Goal: Transaction & Acquisition: Purchase product/service

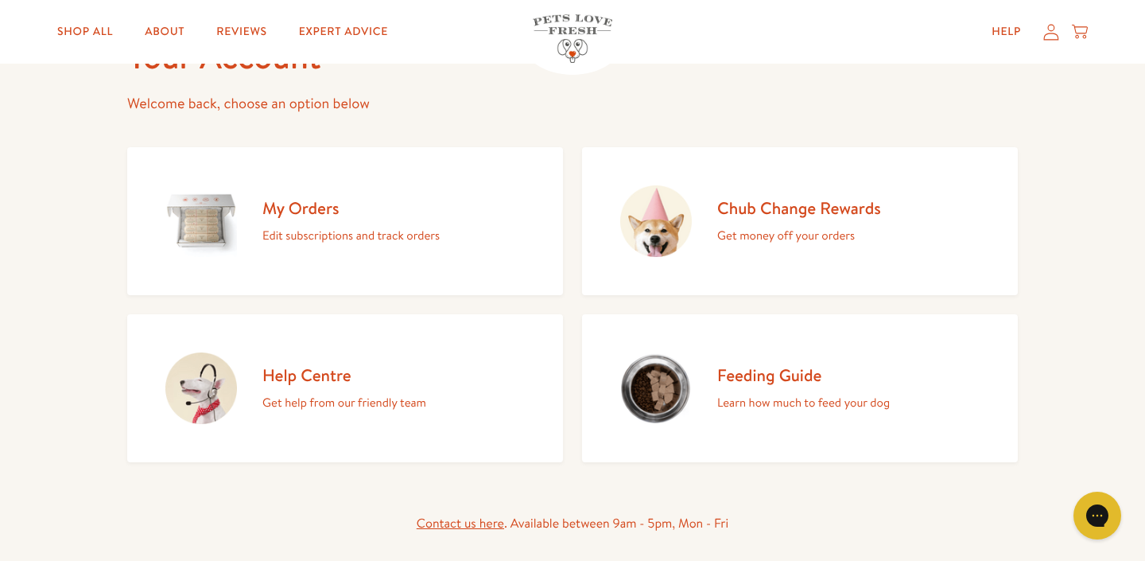
scroll to position [125, 0]
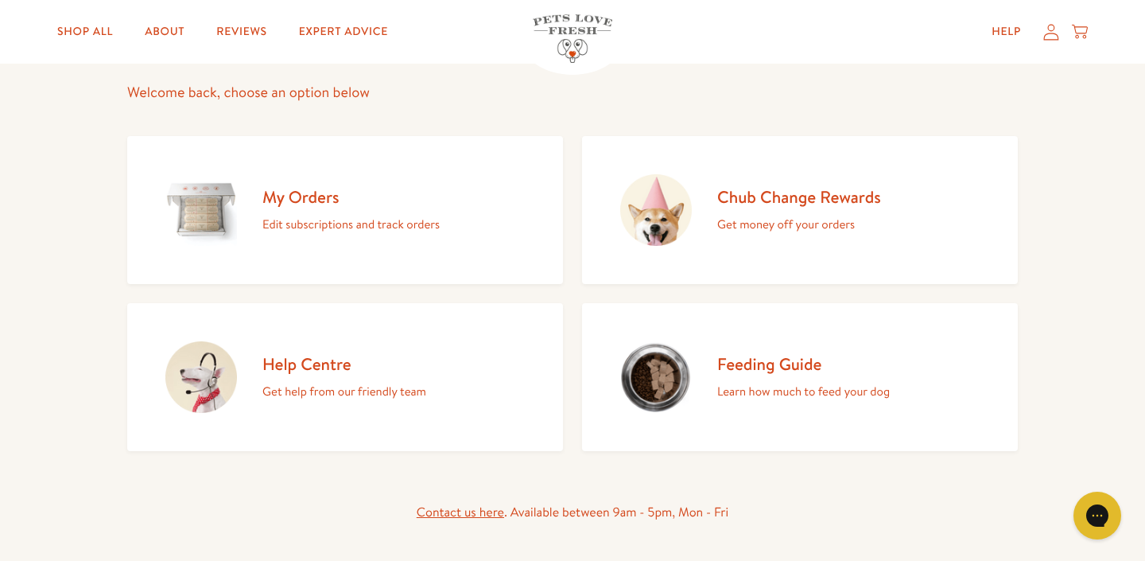
click at [333, 364] on h2 "Help Centre" at bounding box center [344, 363] width 164 height 21
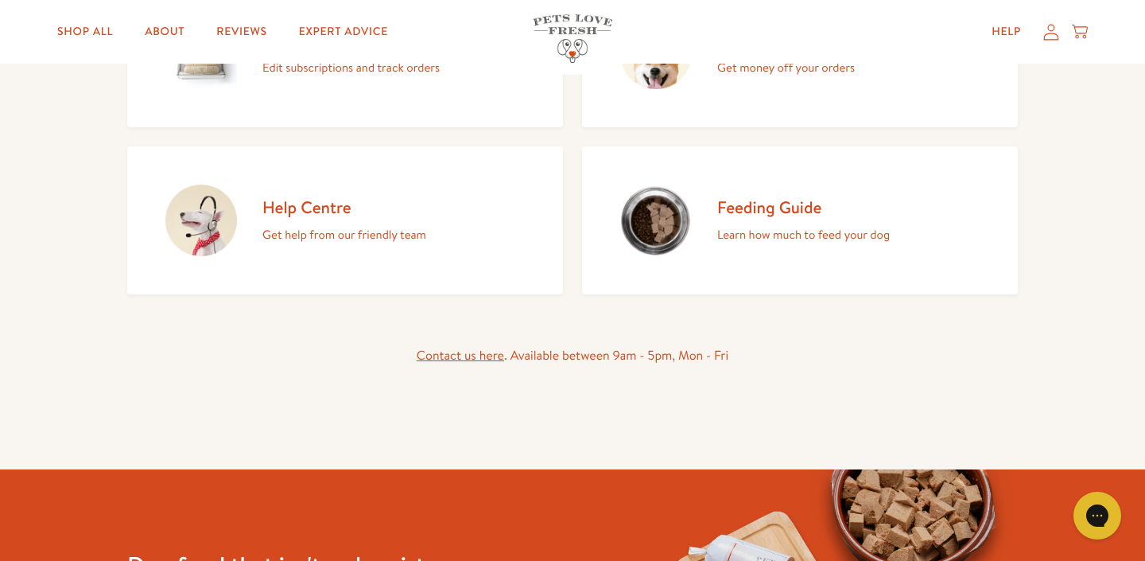
scroll to position [256, 0]
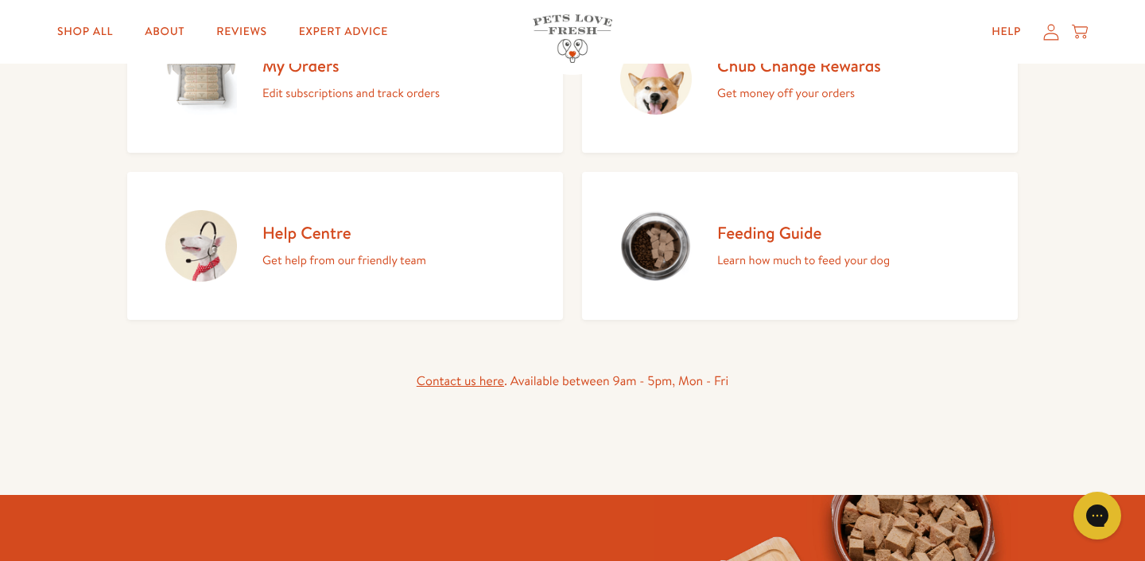
click at [714, 240] on link "Feeding Guide Learn how much to feed your dog" at bounding box center [800, 246] width 436 height 148
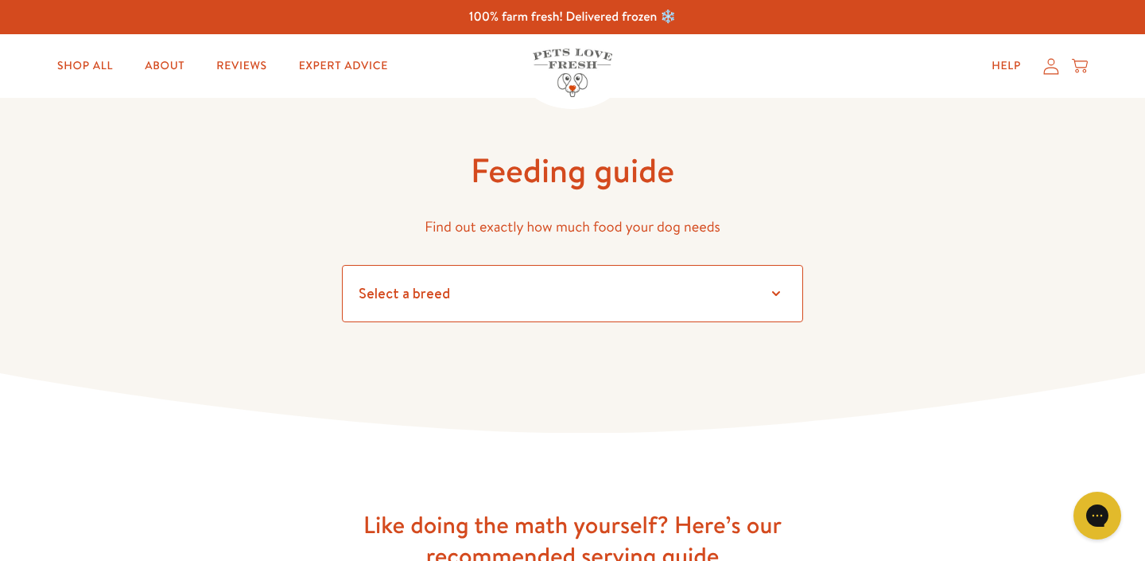
select select "6"
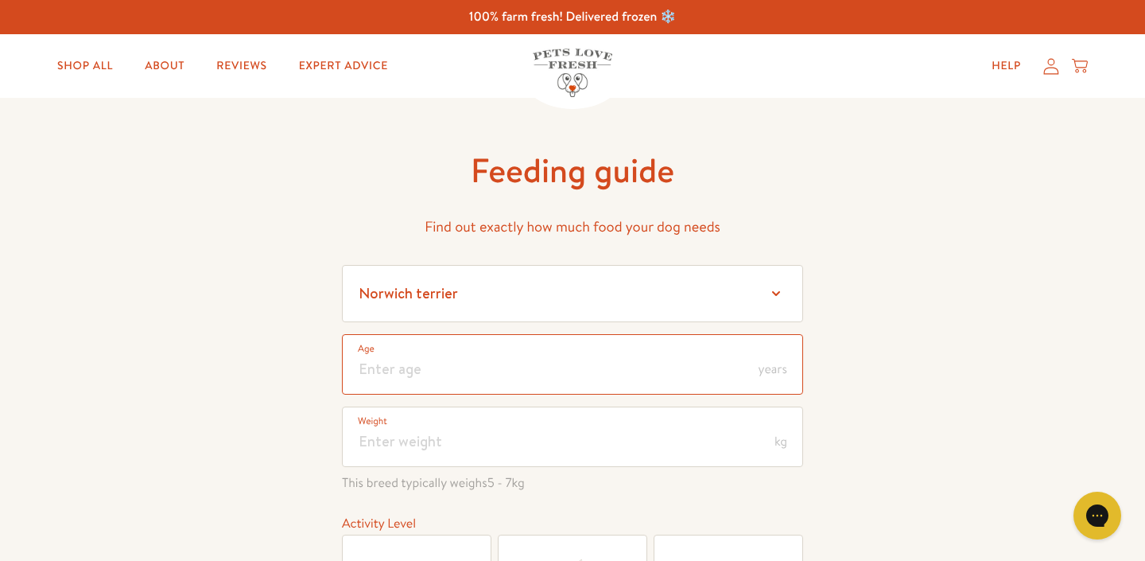
click at [444, 367] on input "number" at bounding box center [572, 364] width 461 height 60
type input "5"
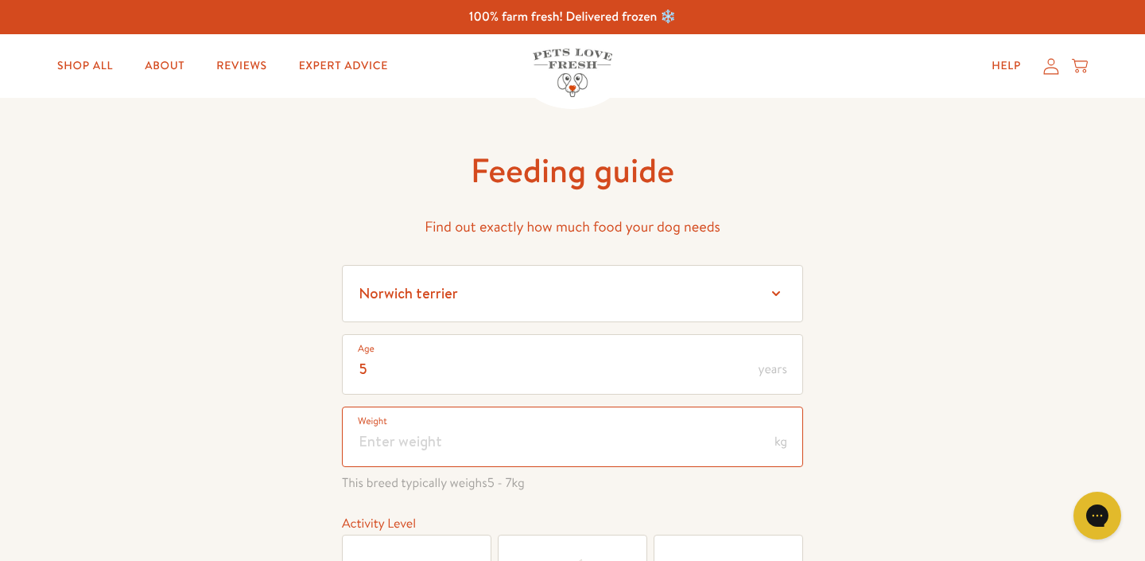
click at [437, 433] on input "number" at bounding box center [572, 436] width 461 height 60
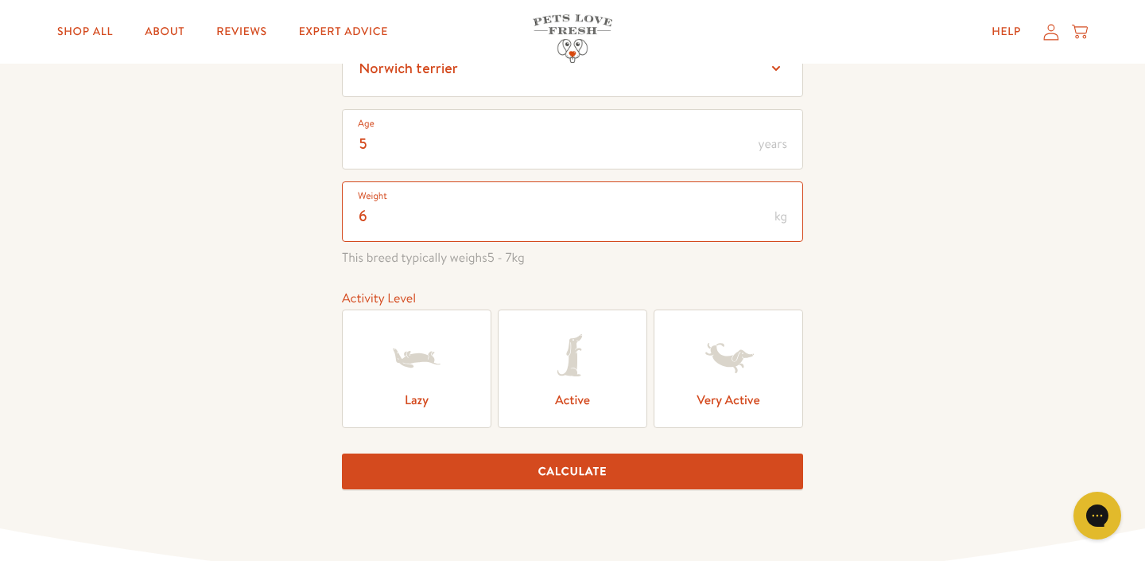
scroll to position [226, 0]
type input "6"
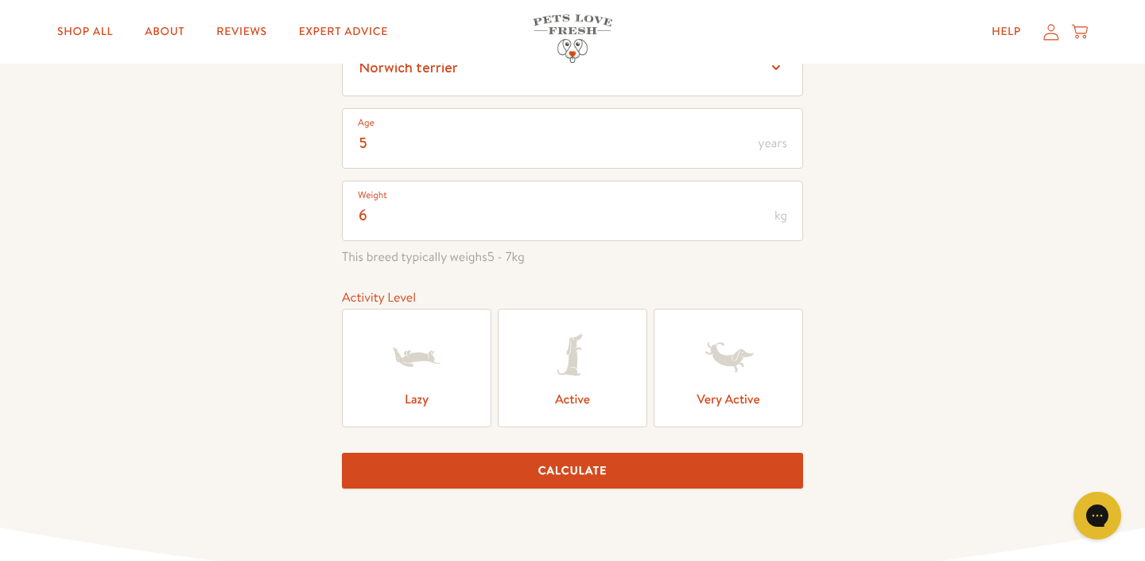
click at [570, 375] on icon at bounding box center [569, 354] width 25 height 41
click at [0, 0] on input "Active" at bounding box center [0, 0] width 0 height 0
click at [566, 468] on button "Calculate" at bounding box center [572, 470] width 461 height 36
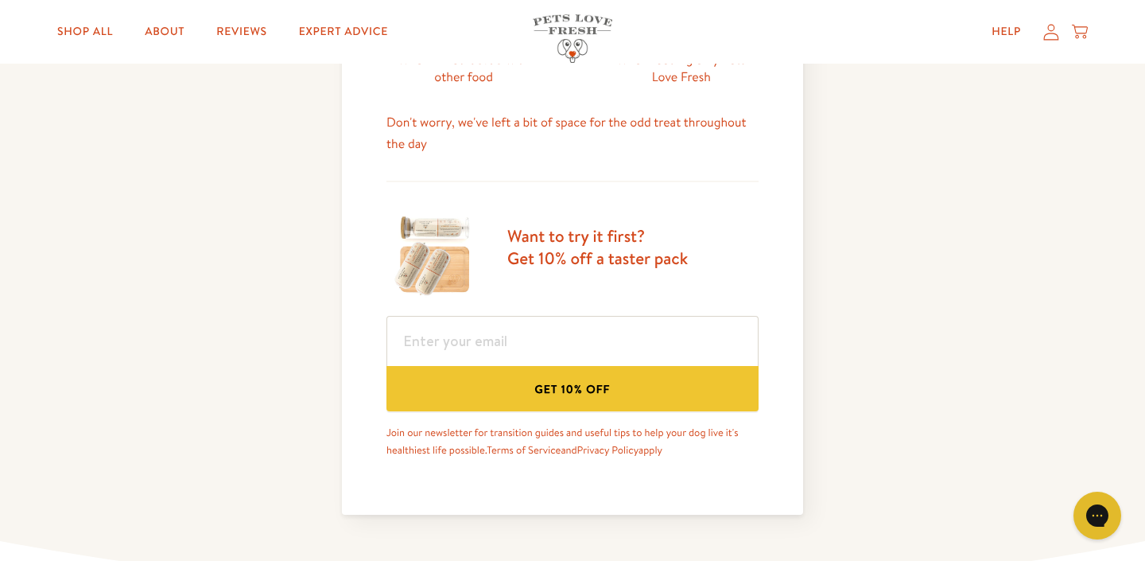
scroll to position [852, 0]
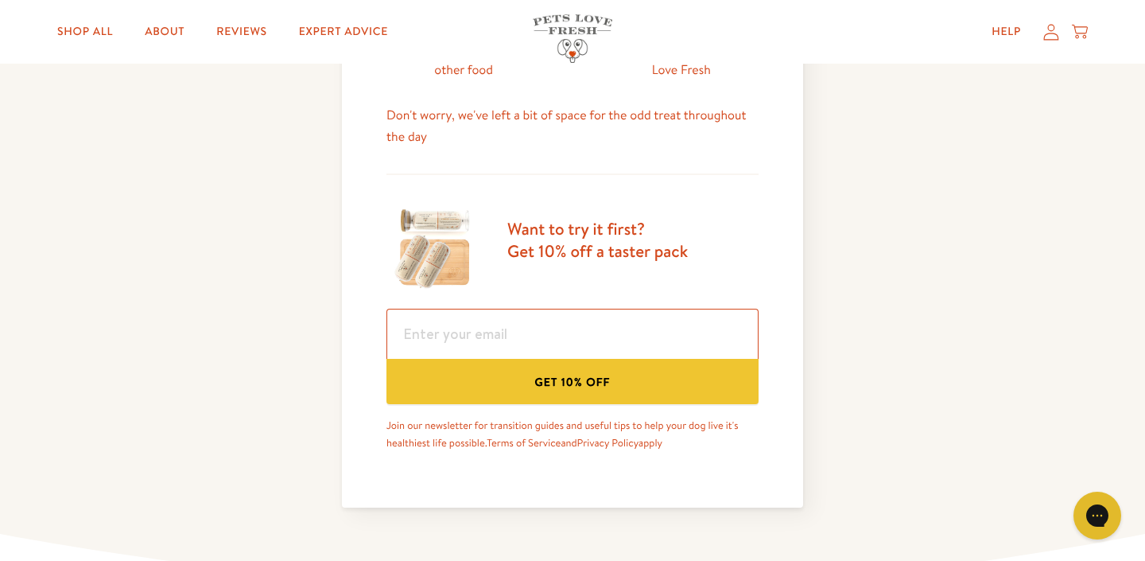
click at [530, 343] on input "email" at bounding box center [572, 333] width 372 height 50
type input "terrywillgrass@gmail.com"
click at [551, 382] on button "Get 10% off" at bounding box center [572, 381] width 372 height 45
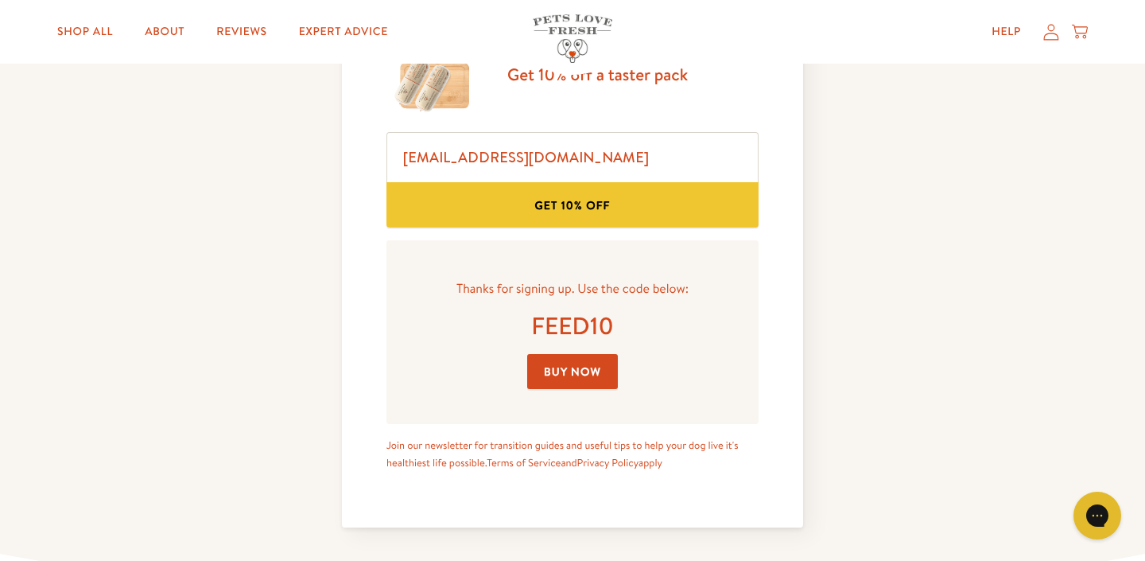
scroll to position [1030, 0]
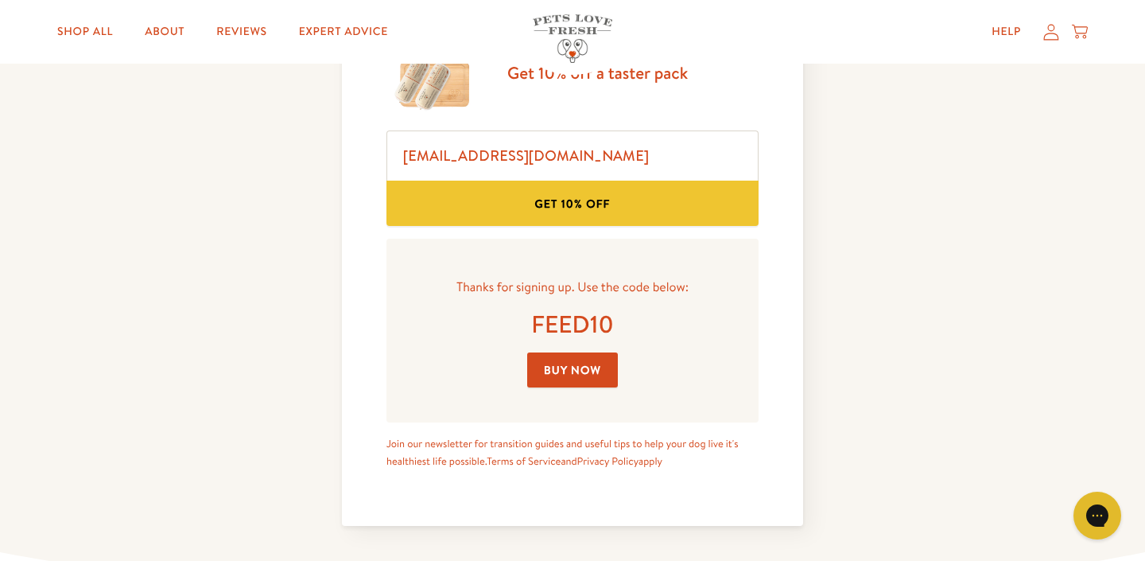
click at [581, 371] on link "Buy Now" at bounding box center [572, 370] width 91 height 36
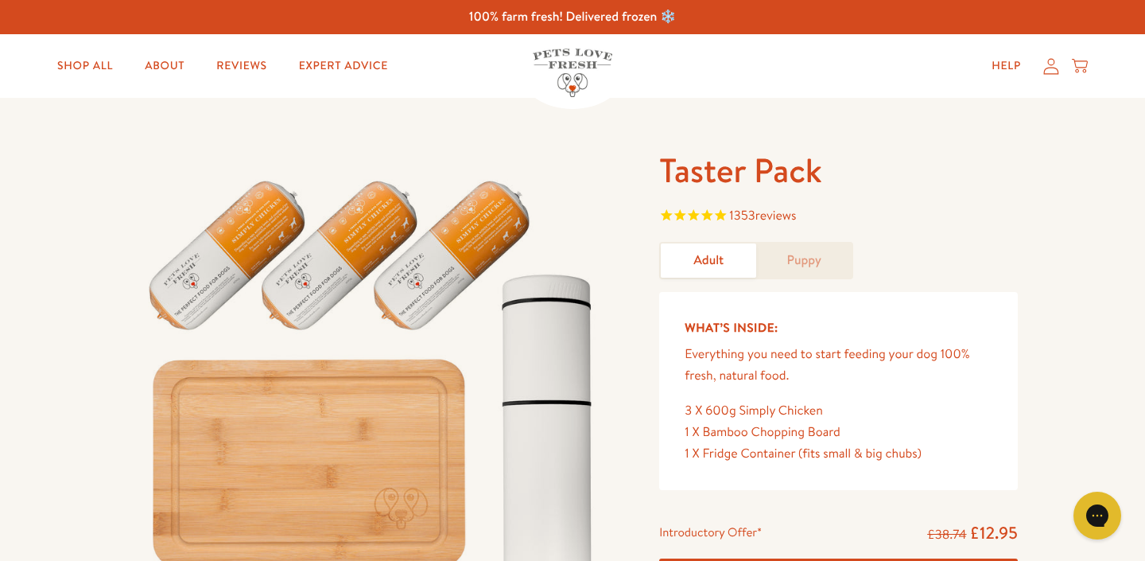
click at [795, 264] on link "Puppy" at bounding box center [803, 260] width 95 height 34
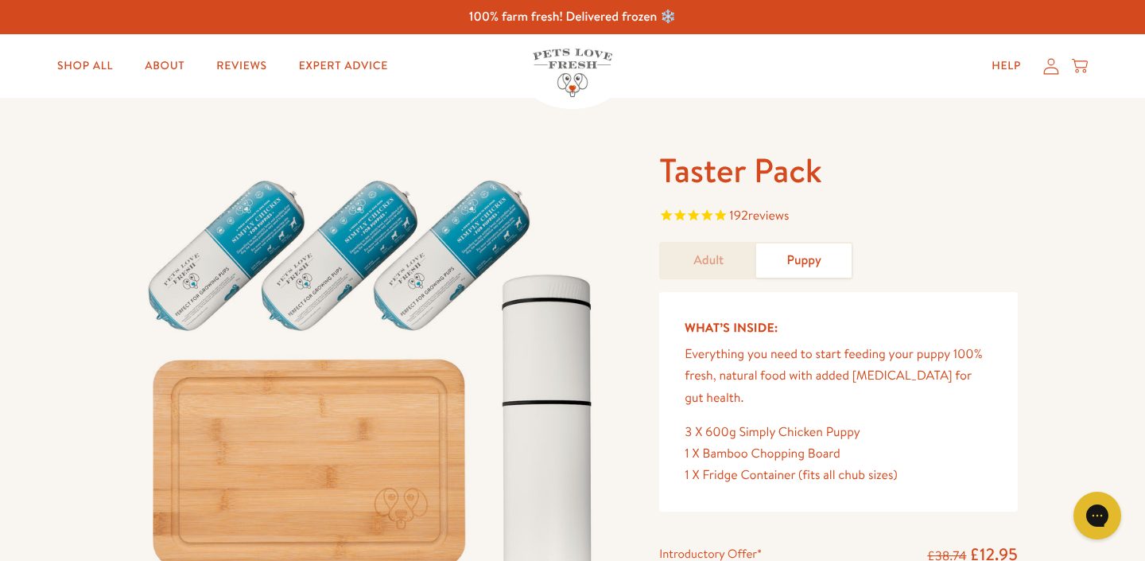
click at [712, 258] on link "Adult" at bounding box center [708, 260] width 95 height 34
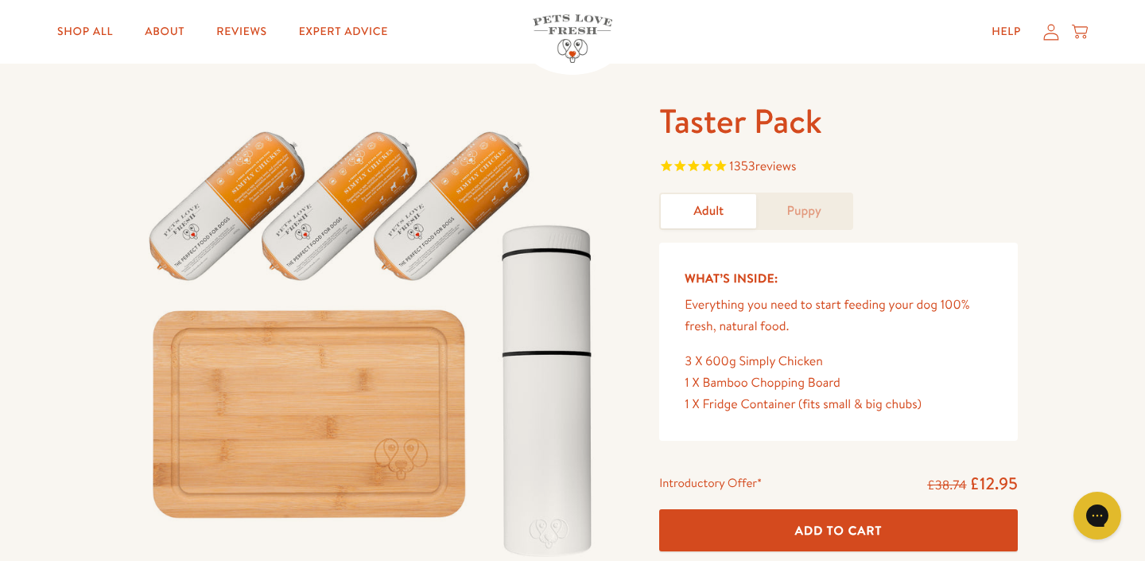
scroll to position [46, 0]
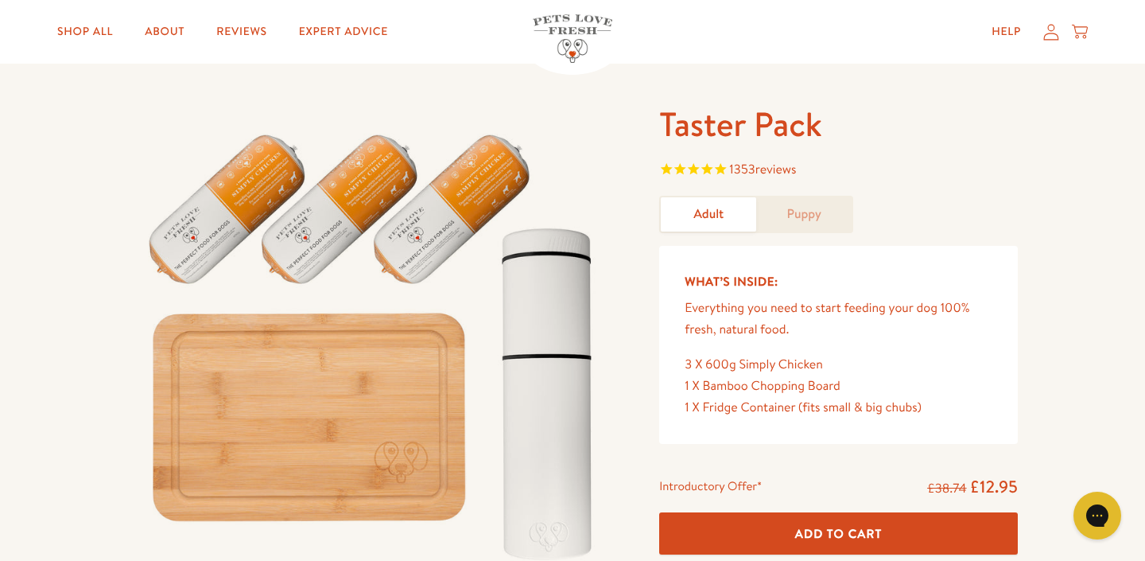
click at [452, 196] on img at bounding box center [374, 340] width 494 height 474
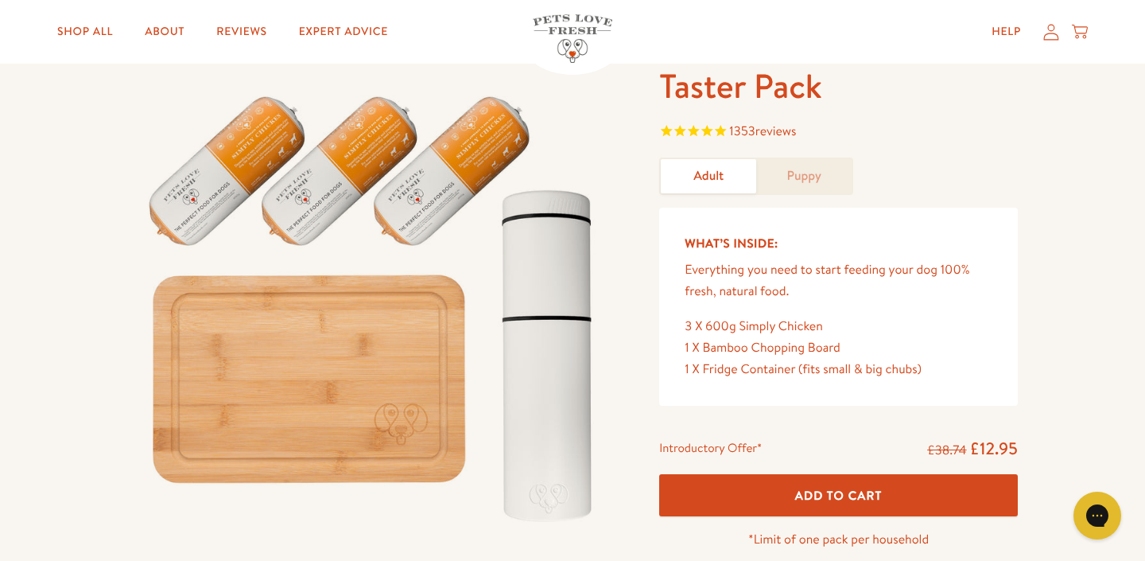
scroll to position [85, 0]
